Goal: Register for event/course

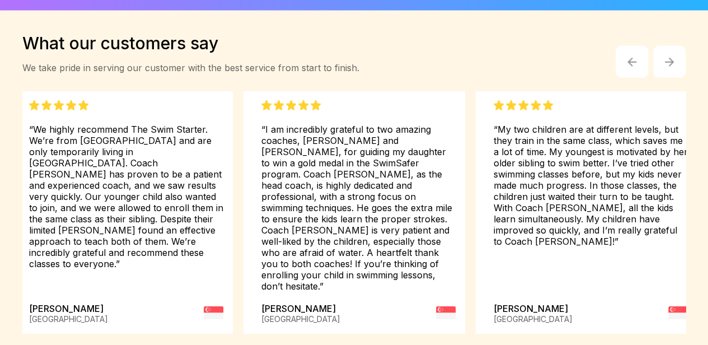
scroll to position [1511, 0]
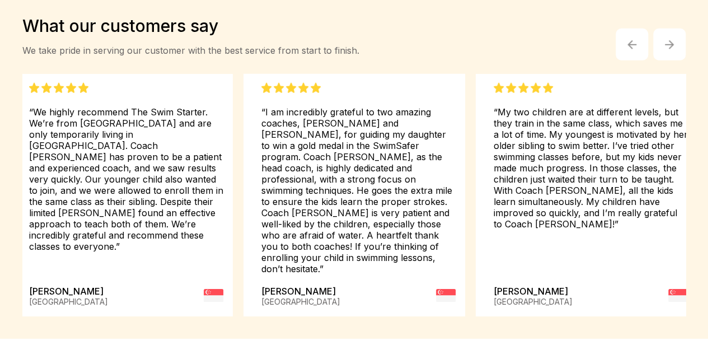
click at [663, 61] on button "button" at bounding box center [669, 45] width 32 height 32
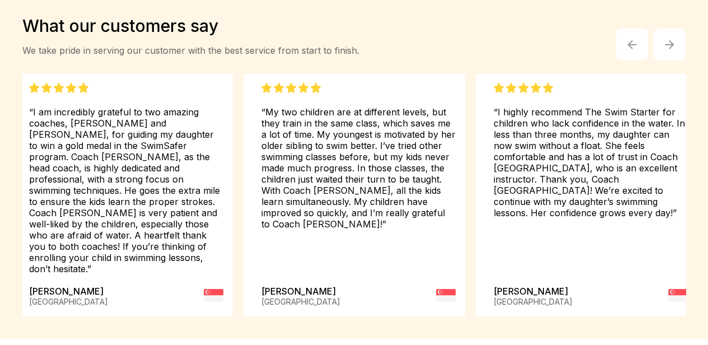
click at [663, 61] on button "button" at bounding box center [669, 45] width 32 height 32
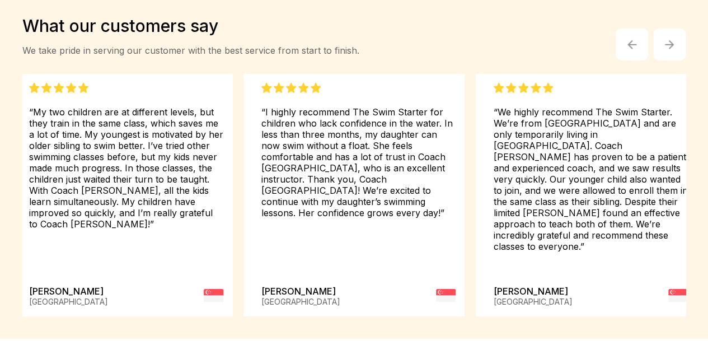
click at [663, 61] on button "button" at bounding box center [669, 45] width 32 height 32
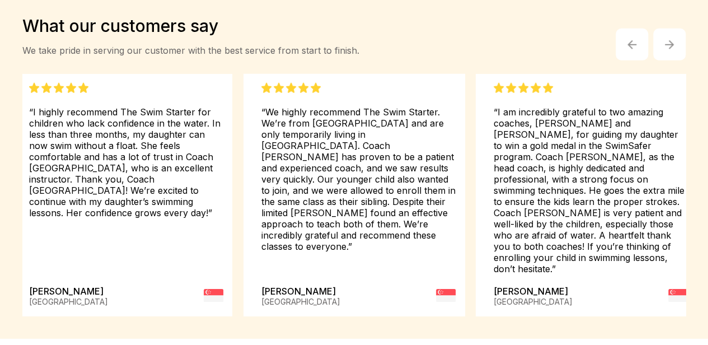
click at [665, 49] on img "button" at bounding box center [669, 44] width 9 height 9
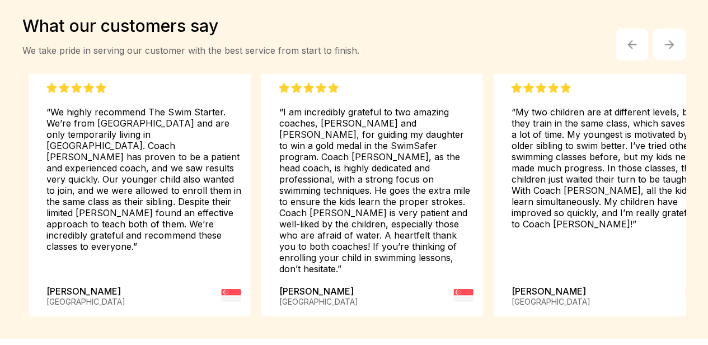
click at [665, 49] on img "button" at bounding box center [669, 44] width 9 height 9
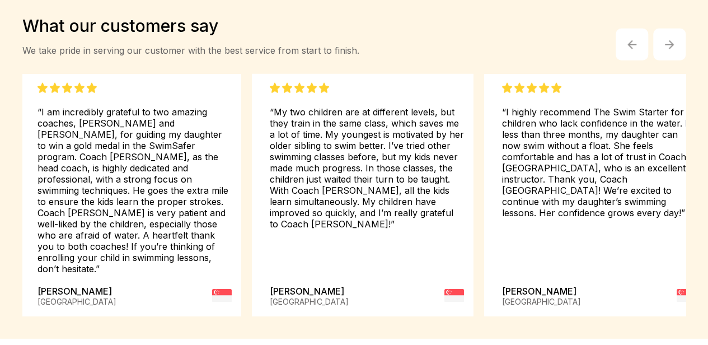
click at [665, 49] on img "button" at bounding box center [669, 44] width 9 height 9
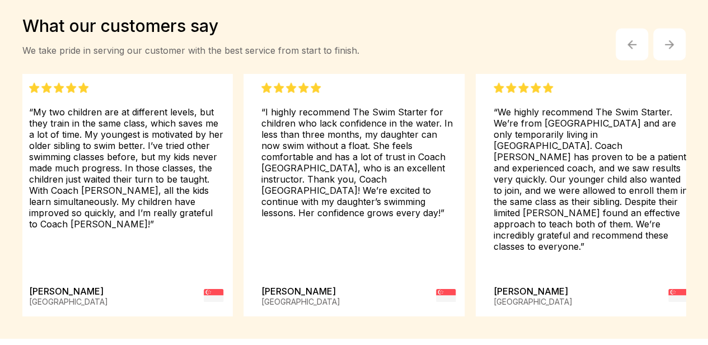
click at [667, 49] on img "button" at bounding box center [669, 44] width 9 height 9
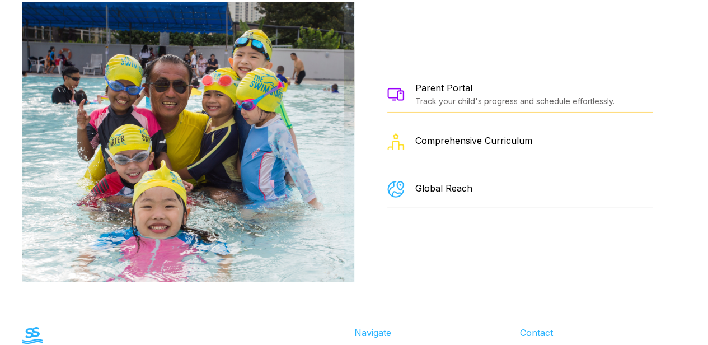
scroll to position [2005, 0]
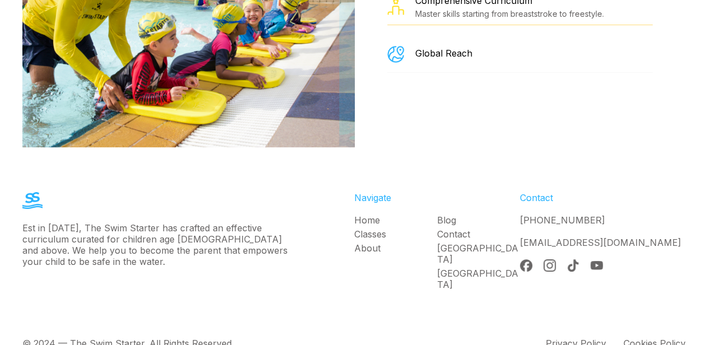
click at [382, 228] on link "Classes" at bounding box center [395, 233] width 83 height 11
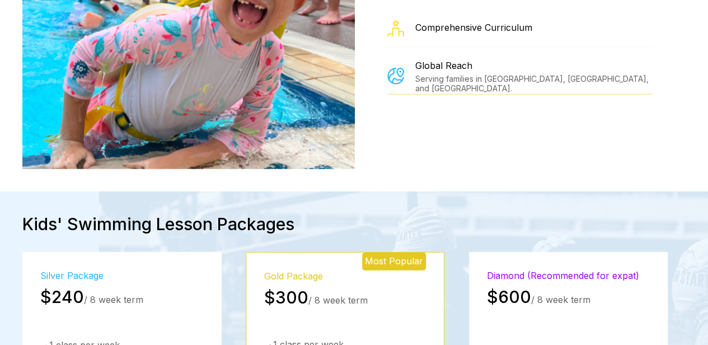
scroll to position [1567, 0]
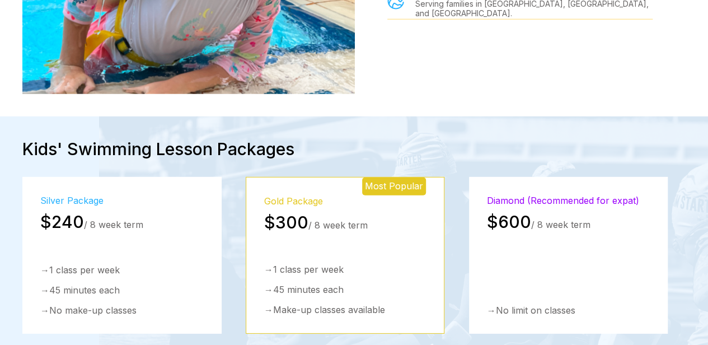
click at [318, 195] on div "Gold Package $300 / 8 week term → 1 class per week → 45 minutes each → Make-up …" at bounding box center [345, 255] width 162 height 120
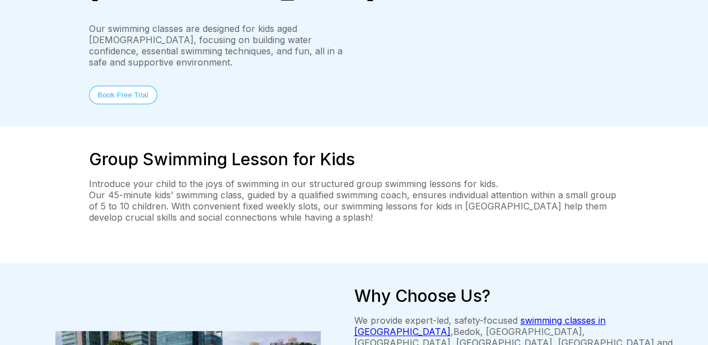
scroll to position [0, 0]
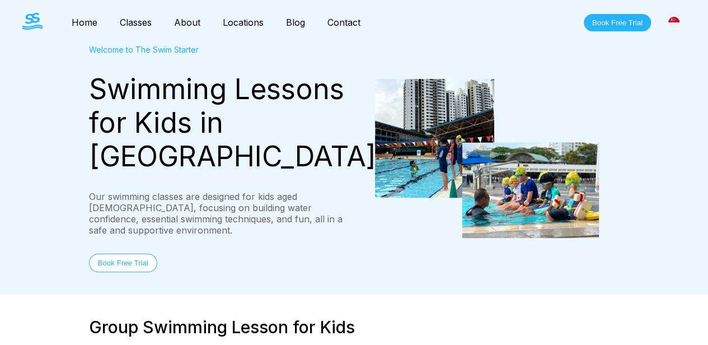
scroll to position [2005, 0]
